Goal: Navigation & Orientation: Find specific page/section

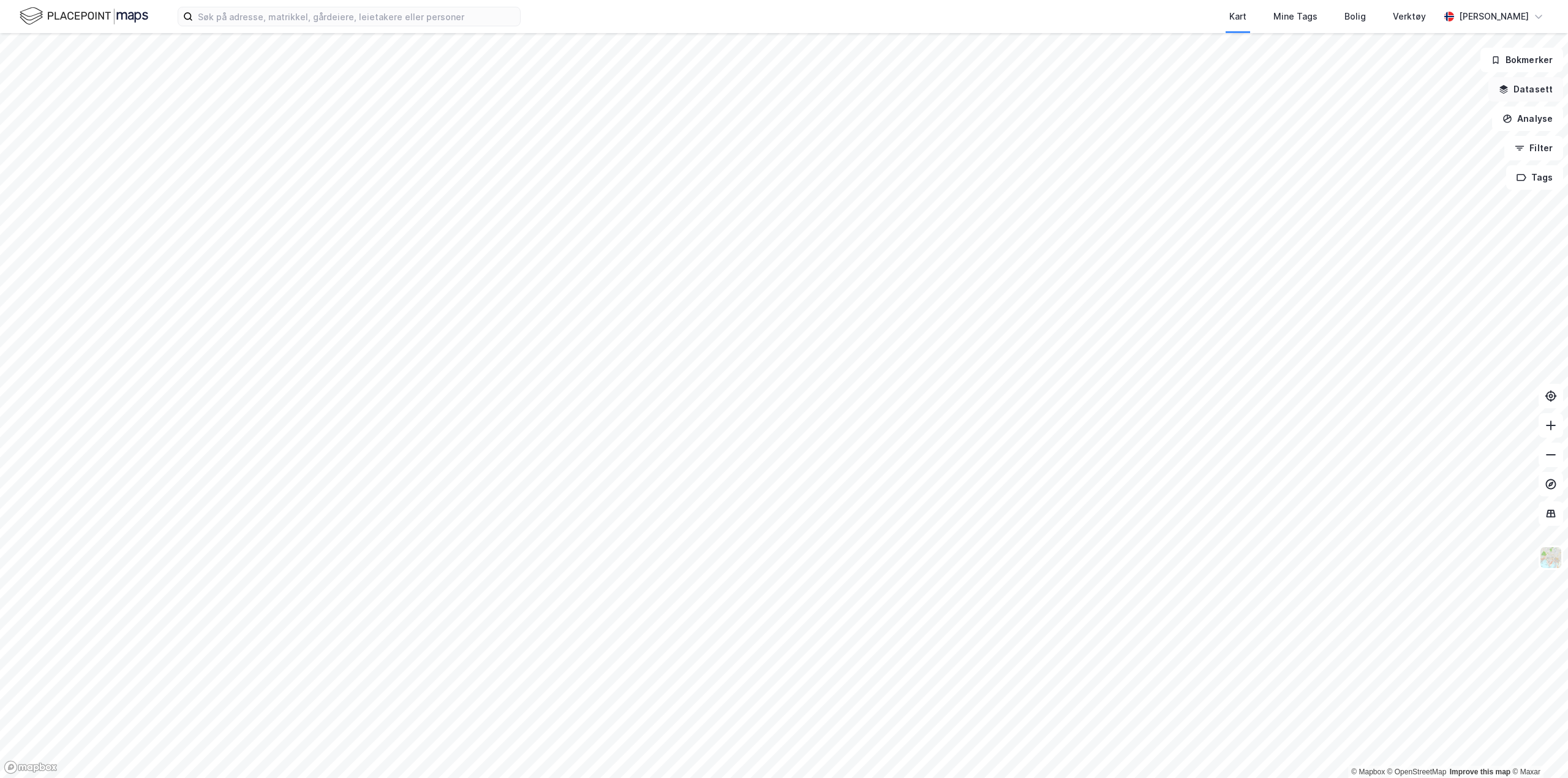
click at [1548, 99] on button "Datasett" at bounding box center [1525, 89] width 74 height 24
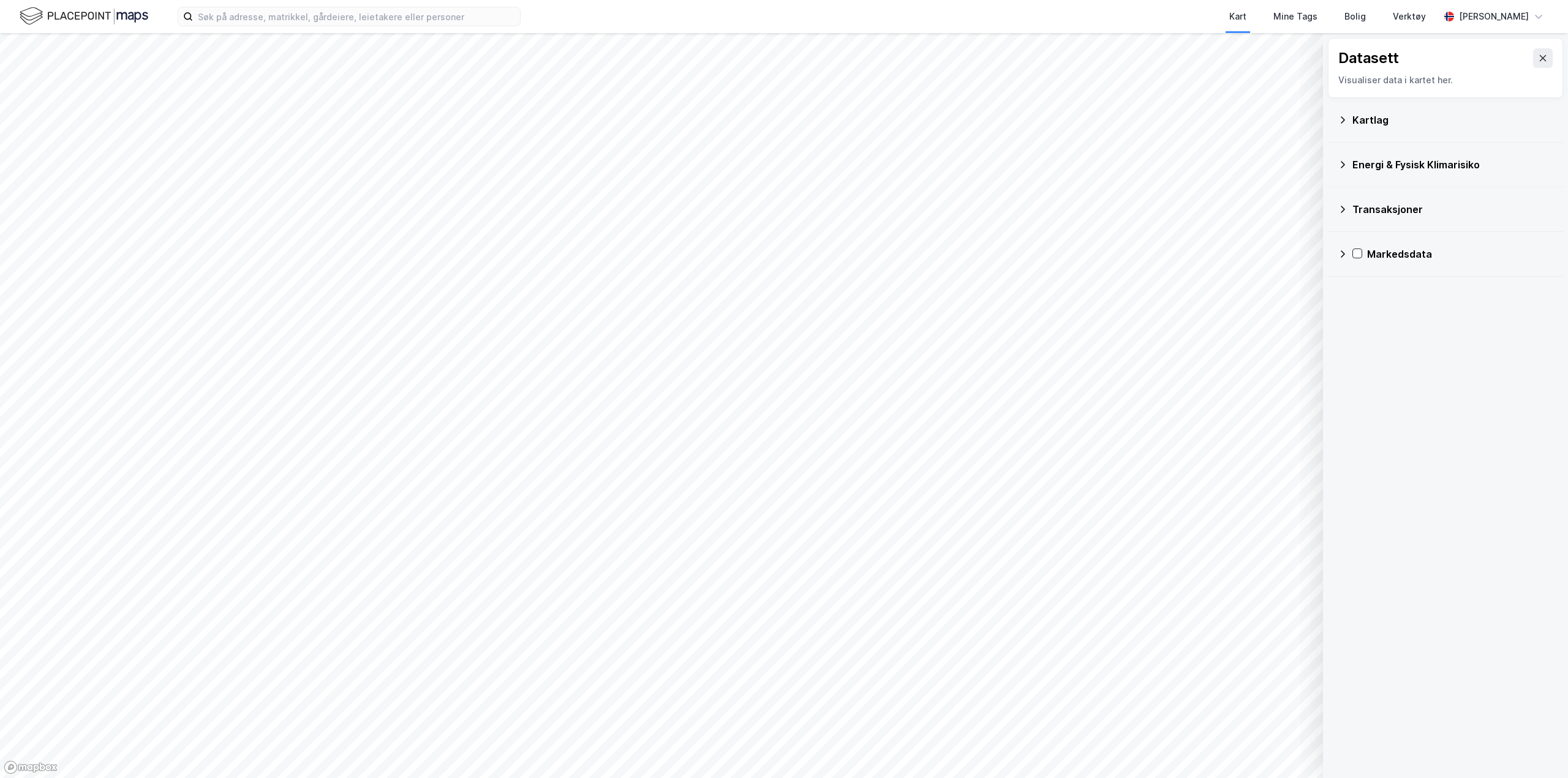
click at [1393, 215] on div "Transaksjoner" at bounding box center [1453, 210] width 201 height 15
click at [1394, 164] on div "Energi & Fysisk Klimarisiko" at bounding box center [1453, 164] width 201 height 15
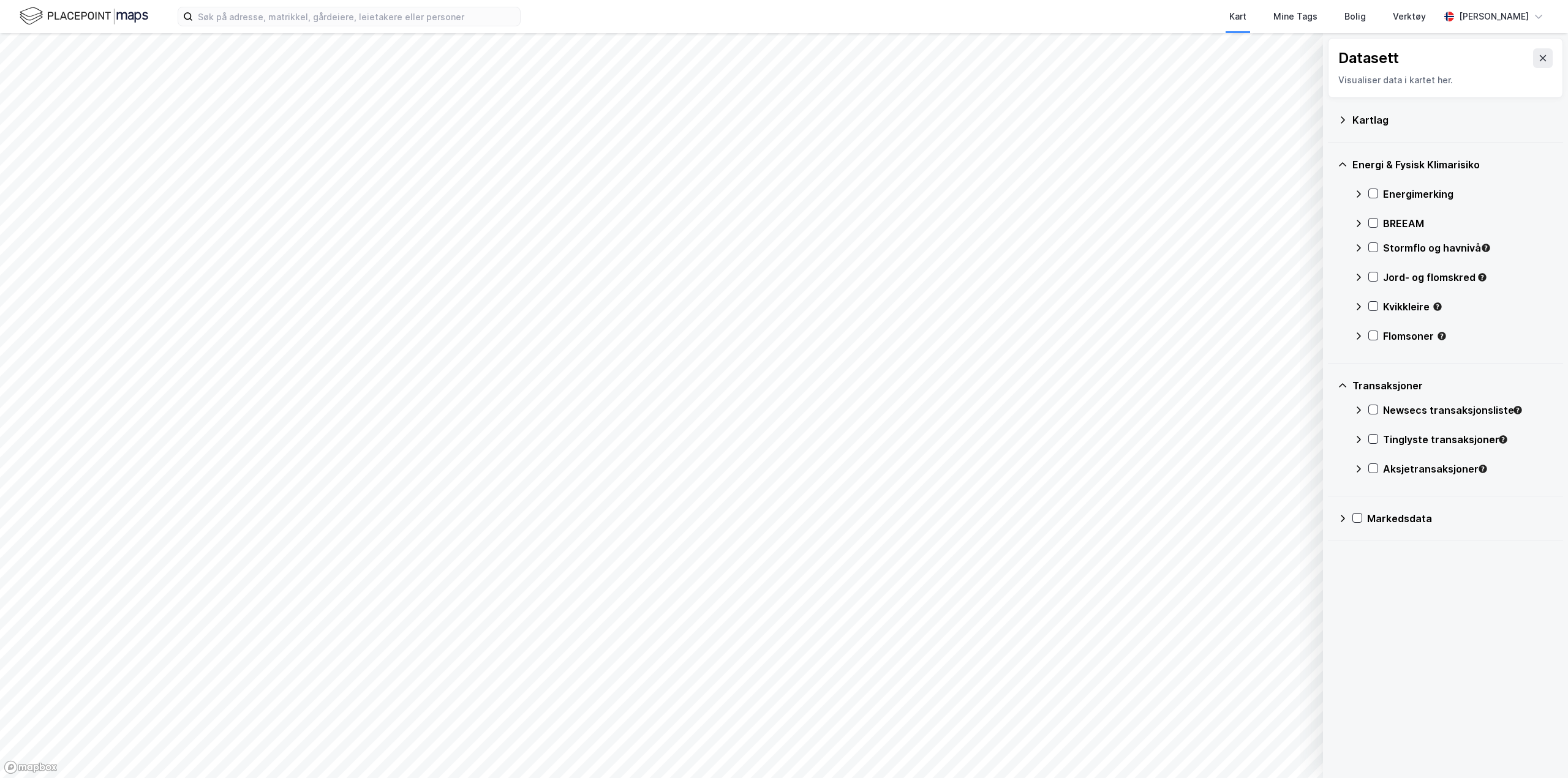
click at [1372, 116] on div "Kartlag" at bounding box center [1453, 120] width 201 height 15
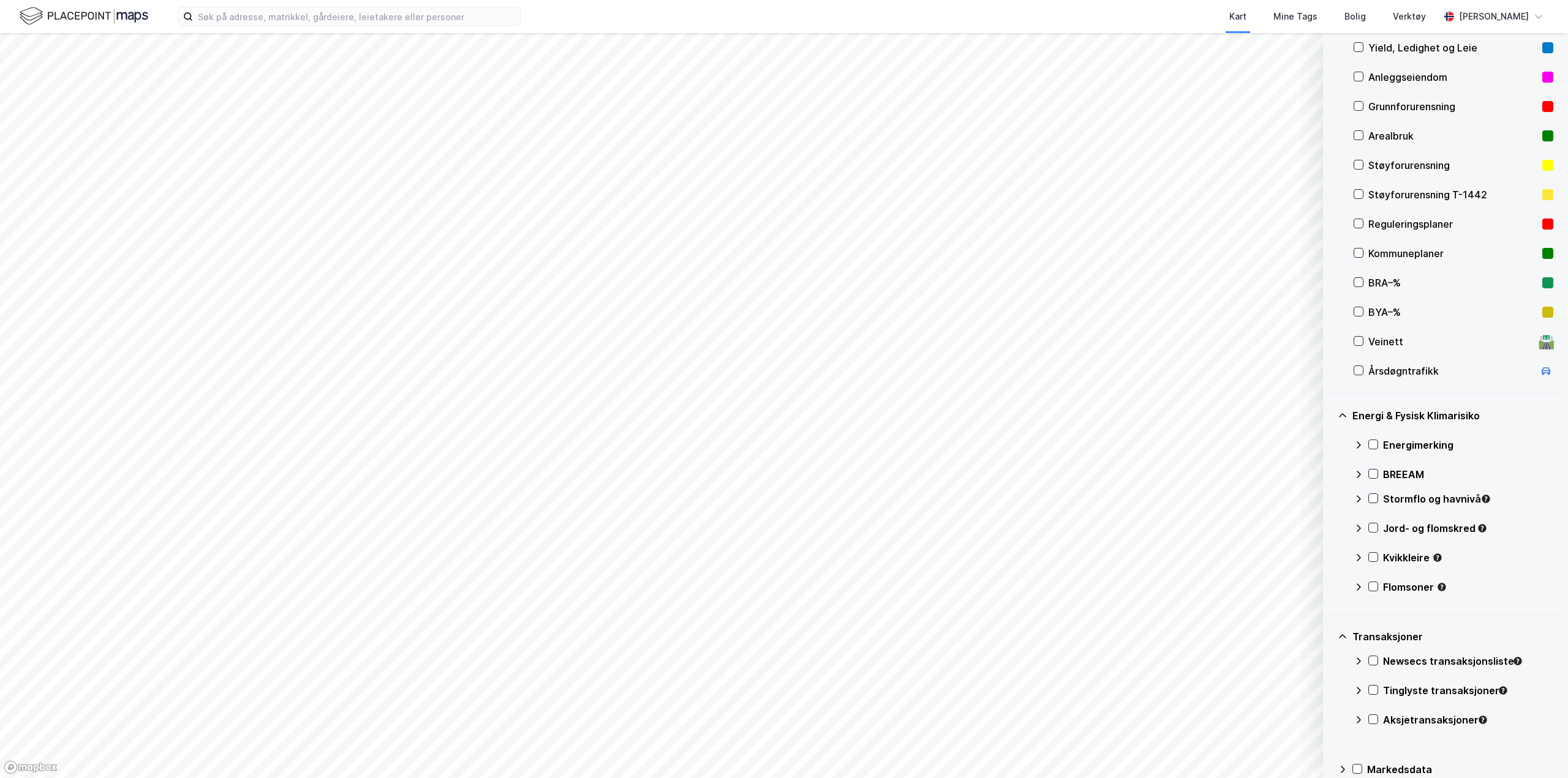
scroll to position [121, 0]
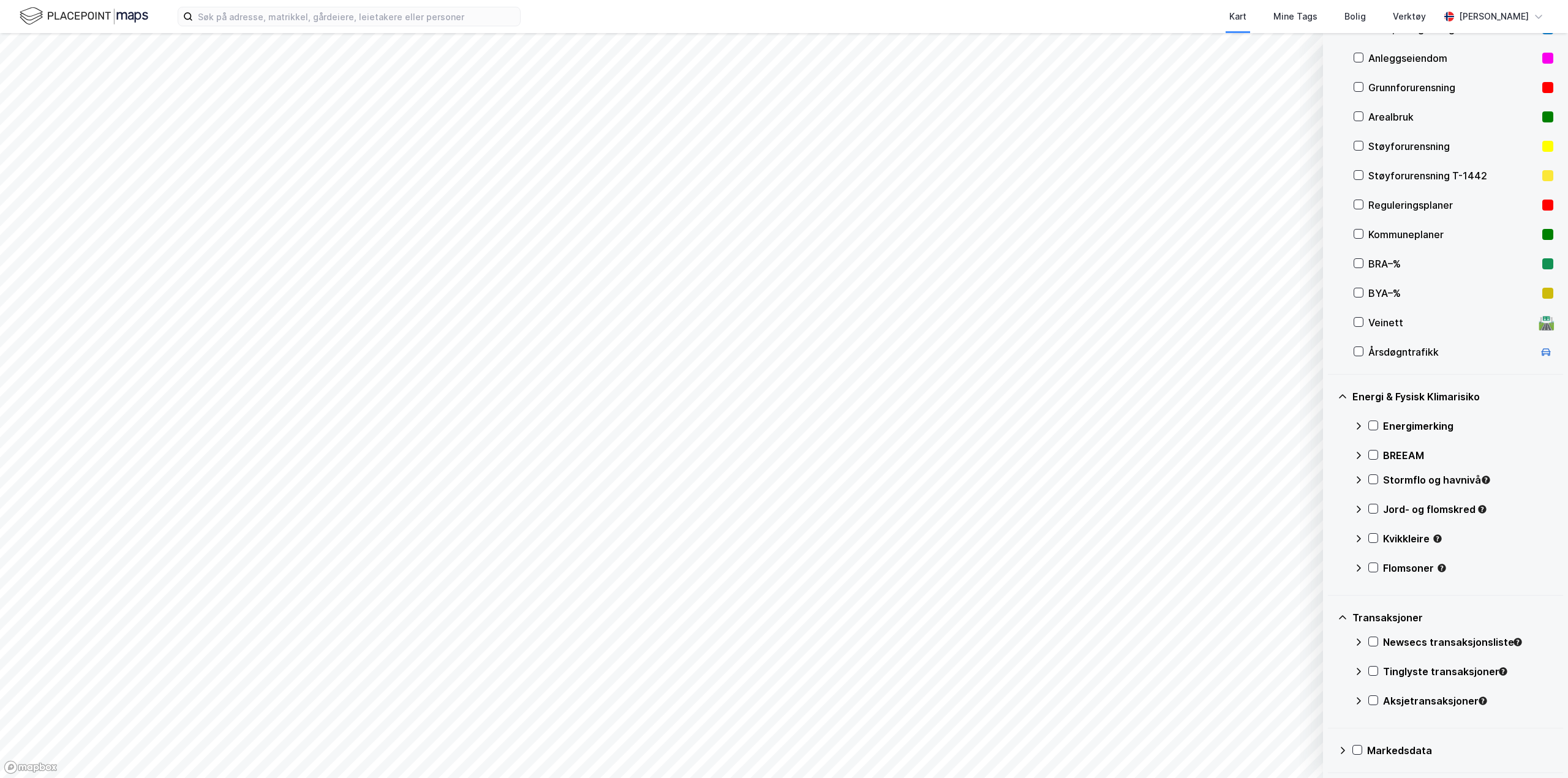
click at [1340, 752] on icon at bounding box center [1342, 750] width 10 height 10
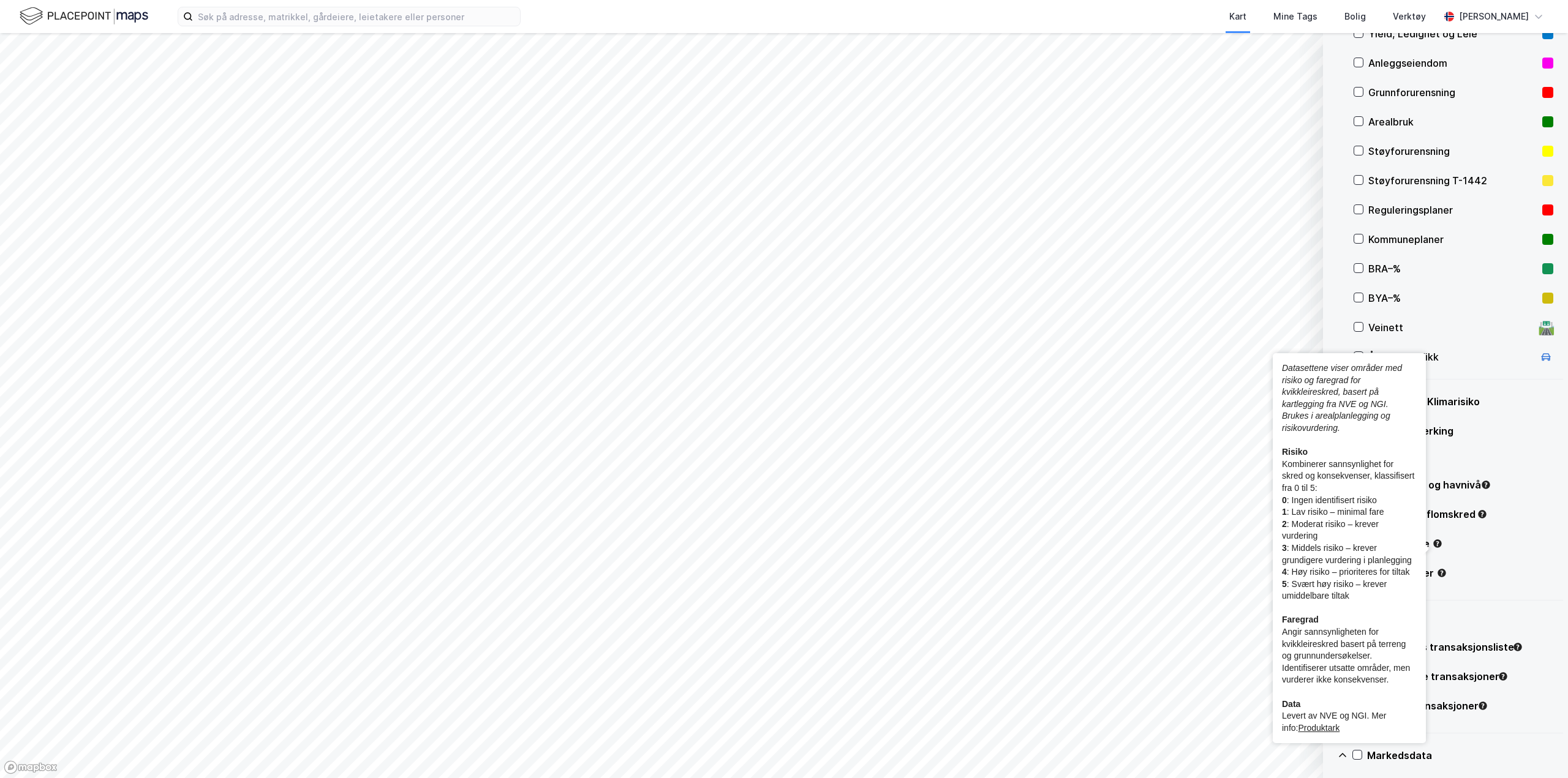
scroll to position [0, 0]
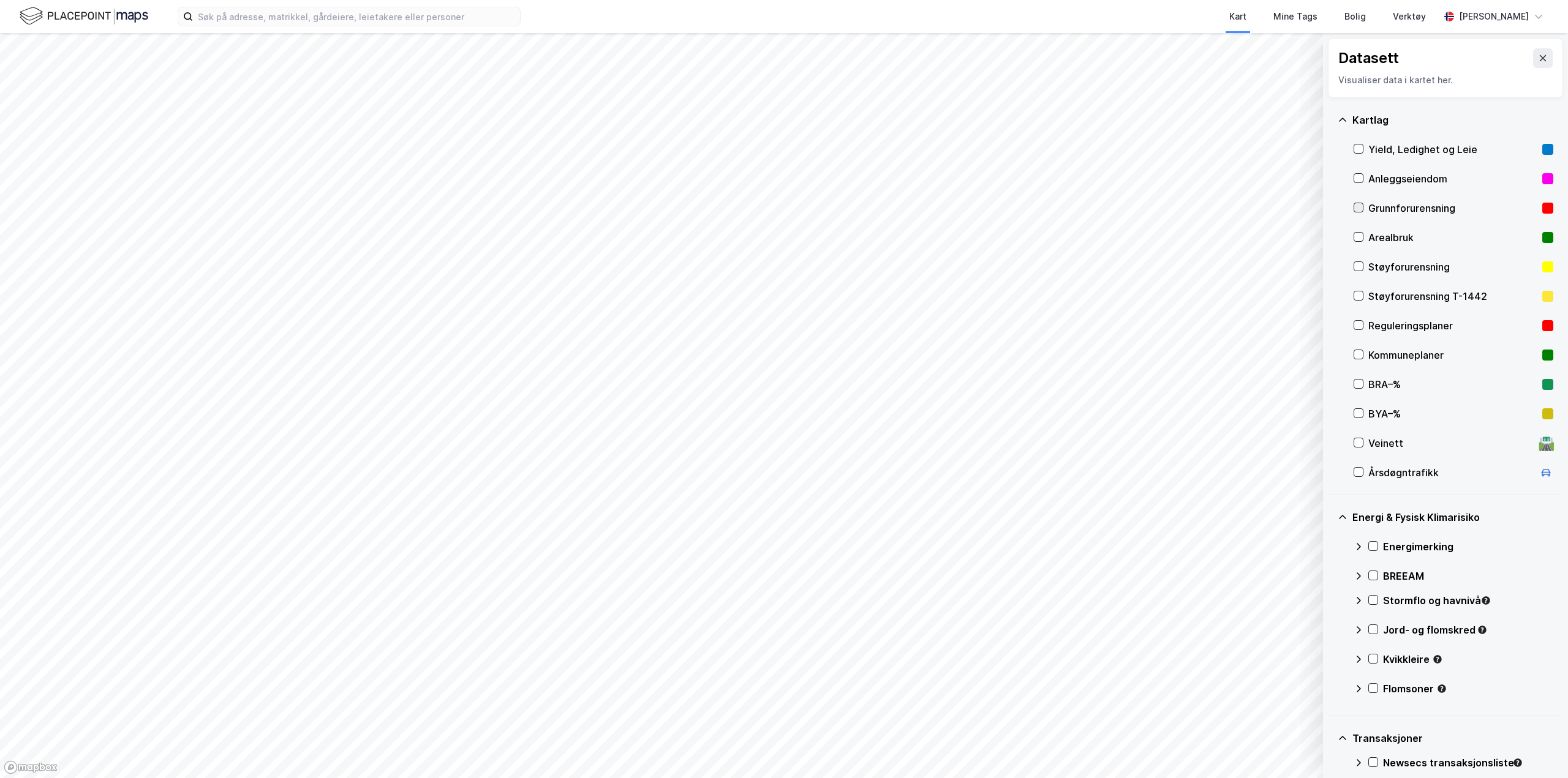
click at [1357, 211] on icon at bounding box center [1358, 207] width 8 height 8
click at [1389, 238] on div "Arealbruk" at bounding box center [1453, 238] width 169 height 15
click at [1361, 210] on icon at bounding box center [1358, 207] width 8 height 8
click at [1357, 231] on div "Arealbruk" at bounding box center [1453, 238] width 200 height 30
